Goal: Book appointment/travel/reservation

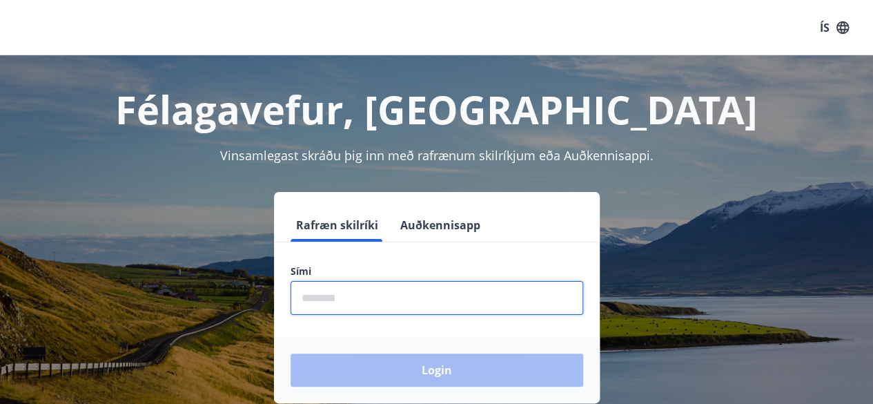
click at [386, 304] on input "phone" at bounding box center [437, 298] width 293 height 34
type input "********"
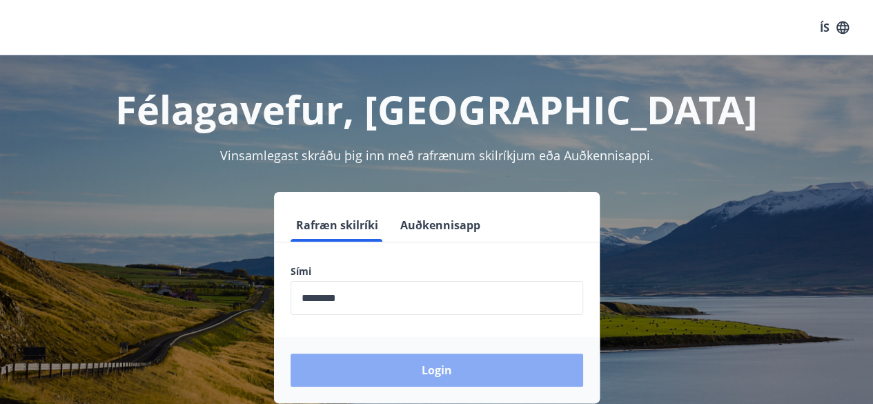
click at [477, 369] on button "Login" at bounding box center [437, 369] width 293 height 33
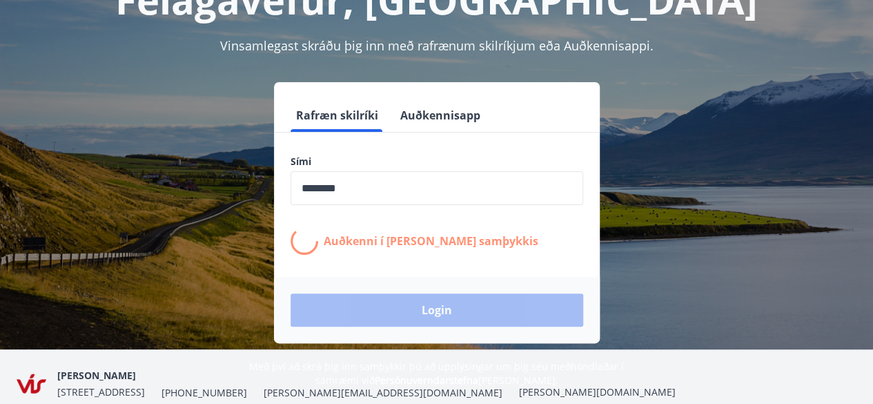
scroll to position [109, 0]
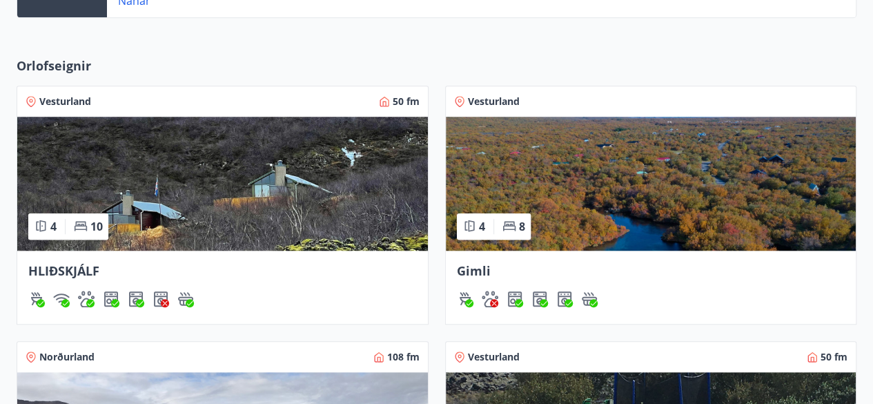
scroll to position [489, 0]
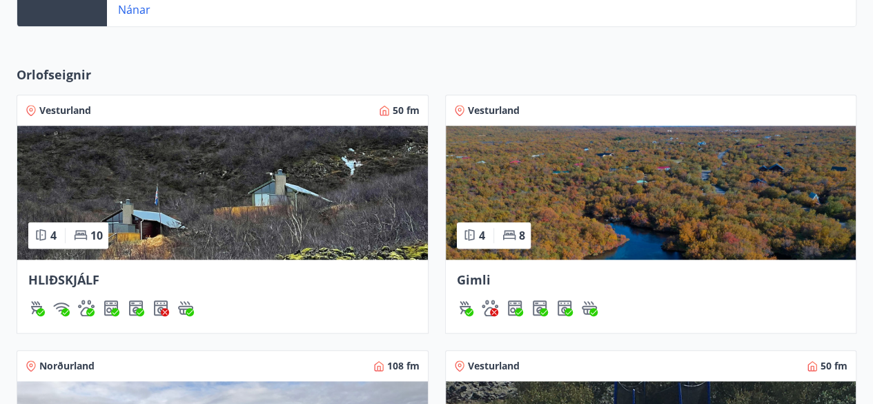
click at [632, 193] on img at bounding box center [651, 193] width 411 height 134
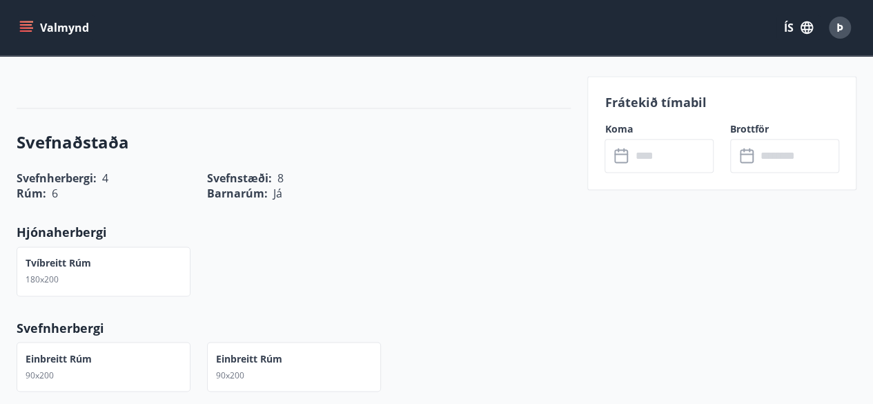
scroll to position [987, 0]
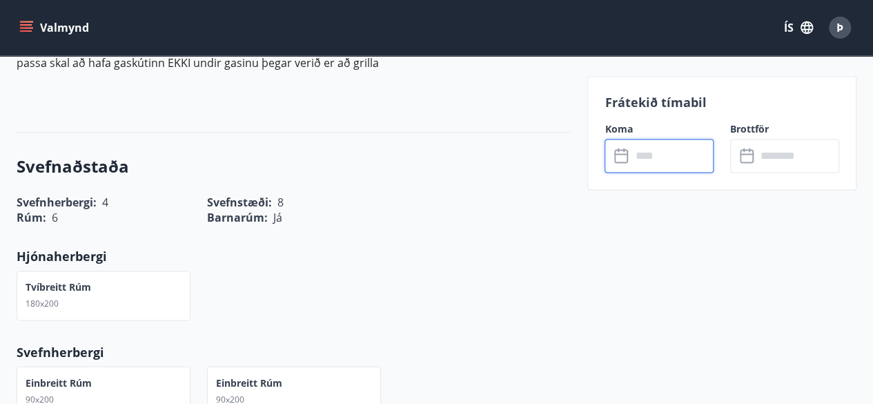
click at [671, 157] on input "text" at bounding box center [672, 156] width 83 height 34
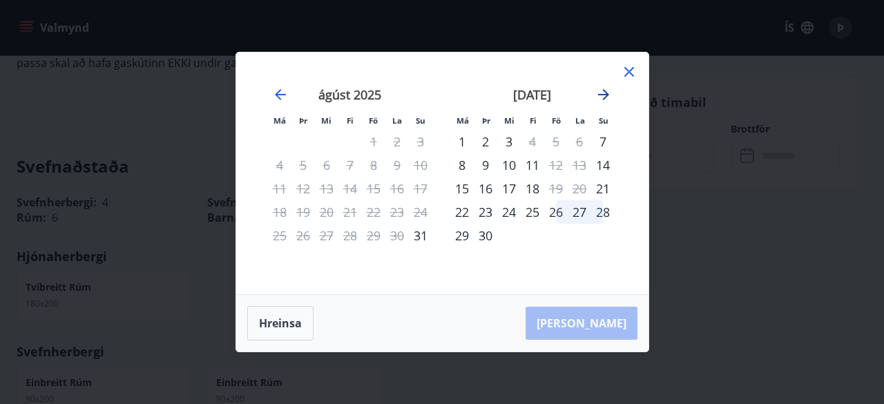
click at [607, 90] on icon "Move forward to switch to the next month." at bounding box center [603, 94] width 17 height 17
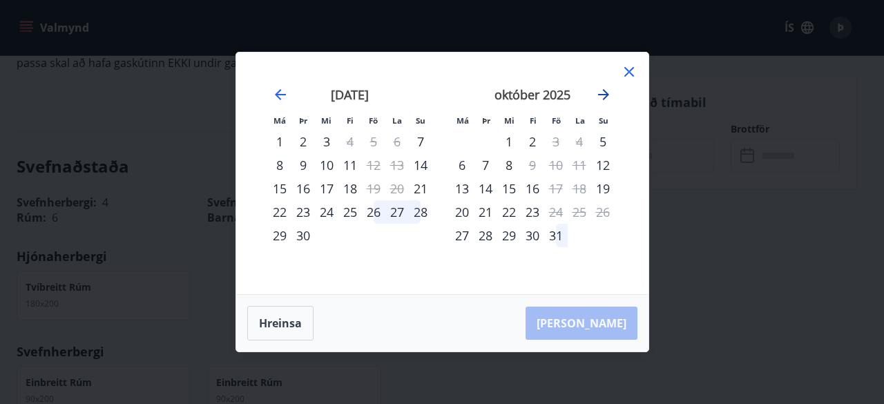
click at [599, 90] on icon "Move forward to switch to the next month." at bounding box center [603, 94] width 17 height 17
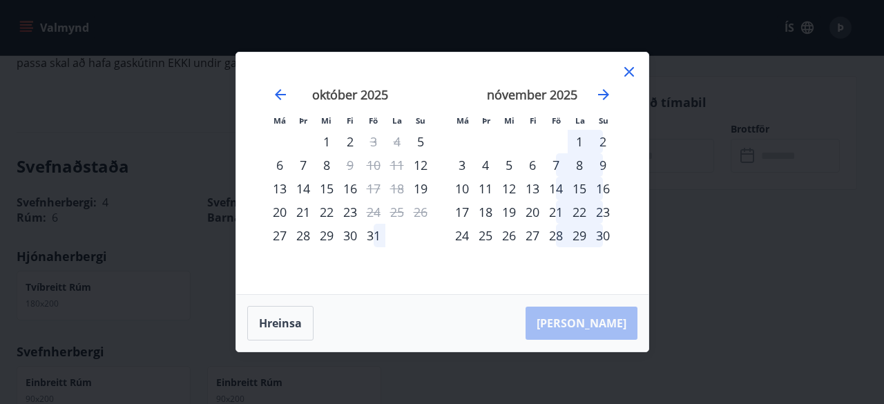
click at [575, 171] on div "8" at bounding box center [579, 164] width 23 height 23
click at [594, 166] on div "9" at bounding box center [602, 164] width 23 height 23
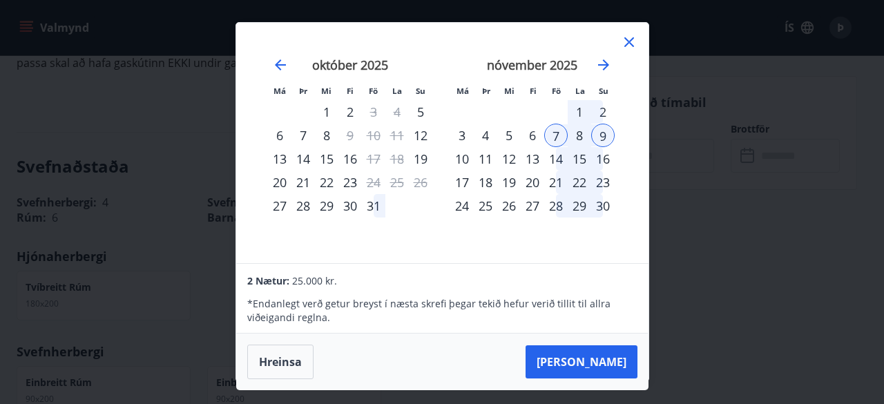
click at [628, 41] on icon at bounding box center [629, 42] width 2 height 2
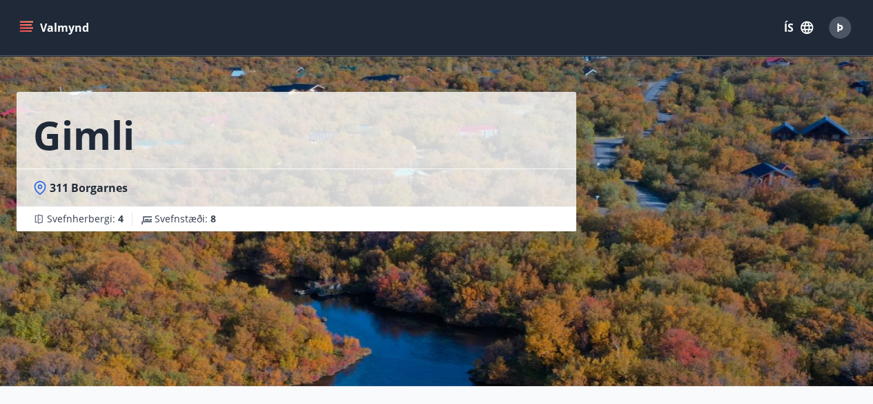
scroll to position [0, 0]
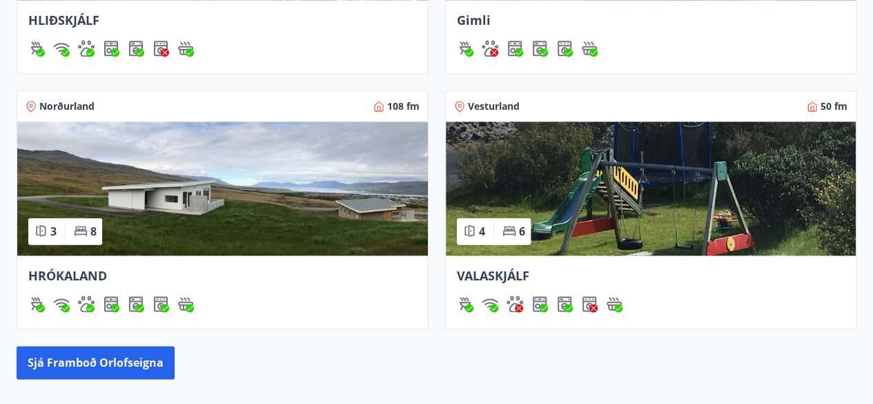
scroll to position [752, 0]
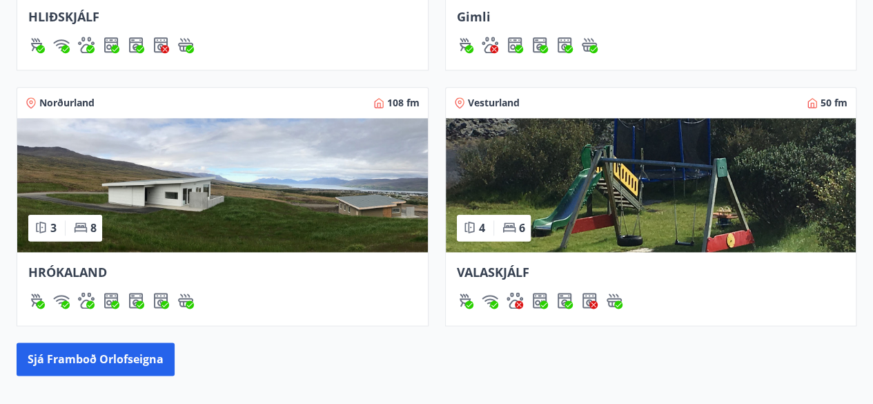
click at [254, 191] on img at bounding box center [222, 185] width 411 height 134
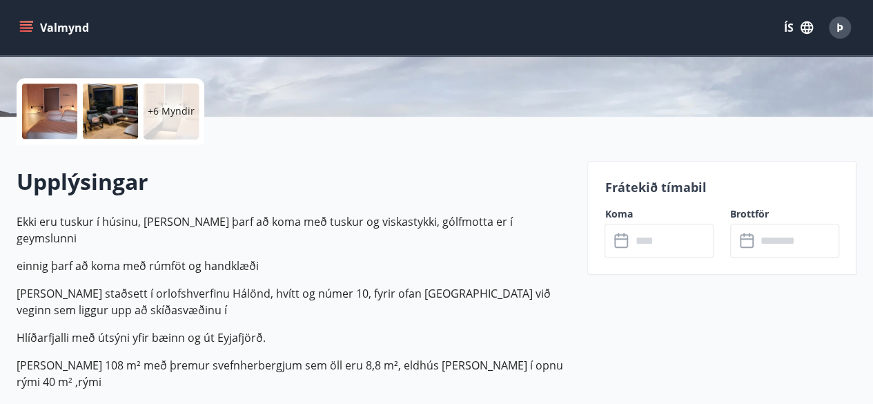
scroll to position [302, 0]
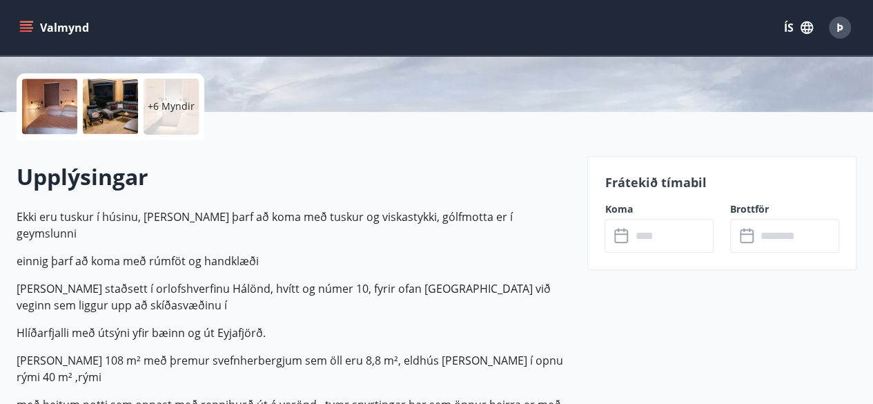
click at [650, 230] on input "text" at bounding box center [672, 236] width 83 height 34
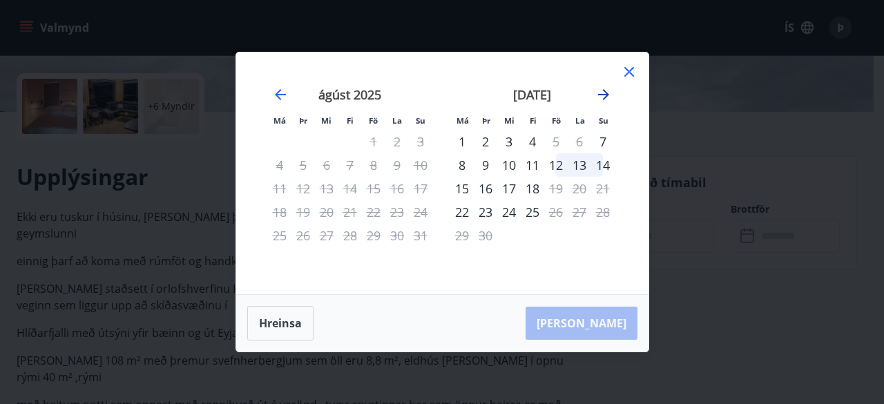
click at [608, 92] on icon "Move forward to switch to the next month." at bounding box center [603, 94] width 17 height 17
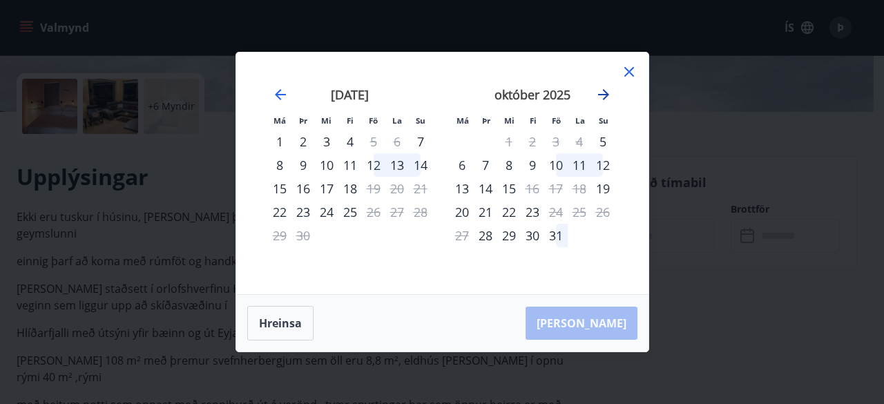
click at [608, 92] on icon "Move forward to switch to the next month." at bounding box center [603, 94] width 17 height 17
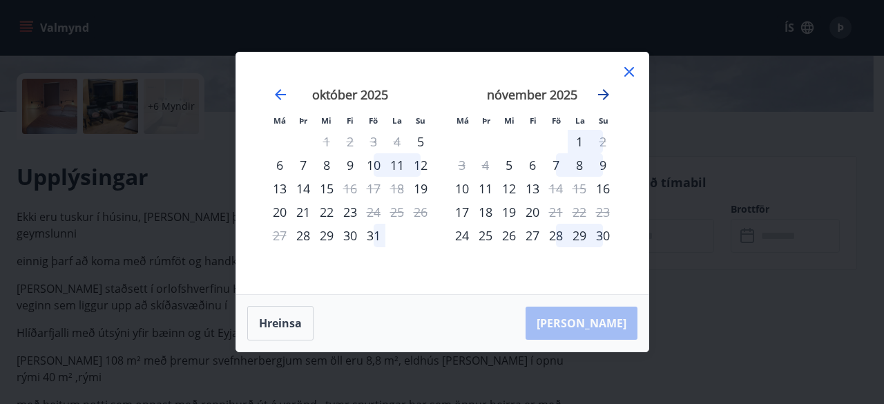
click at [604, 89] on icon "Move forward to switch to the next month." at bounding box center [603, 94] width 17 height 17
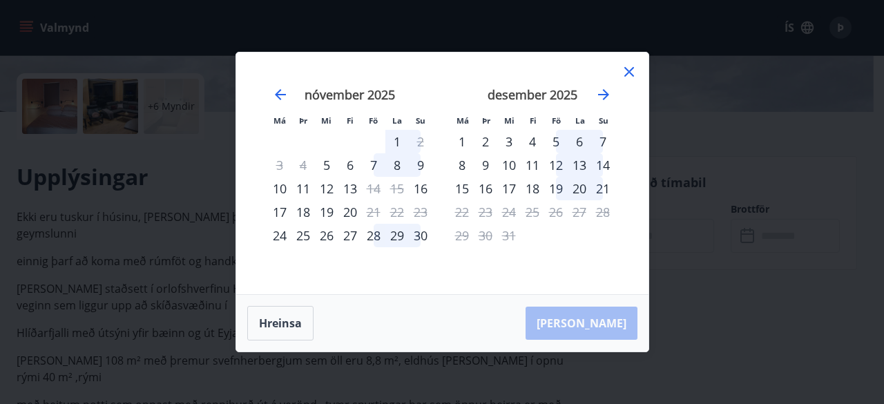
click at [630, 70] on icon at bounding box center [629, 72] width 10 height 10
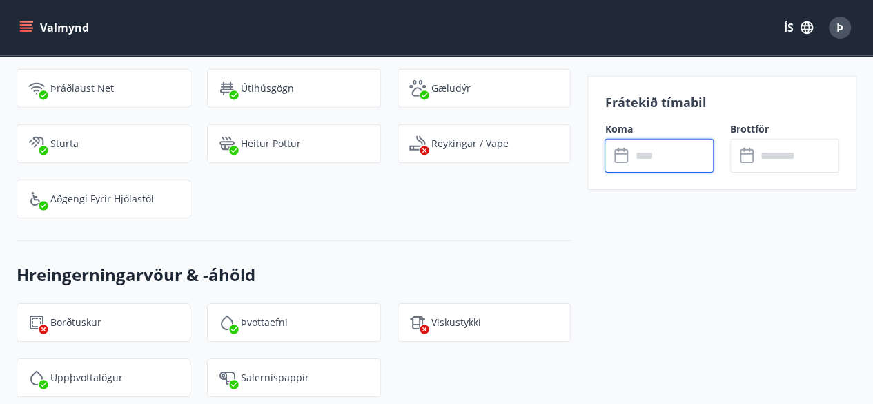
scroll to position [2138, 0]
